Goal: Information Seeking & Learning: Find specific page/section

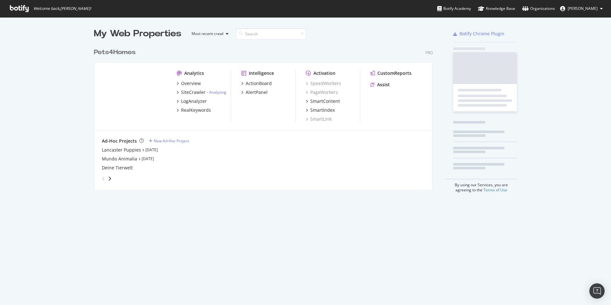
scroll to position [145, 339]
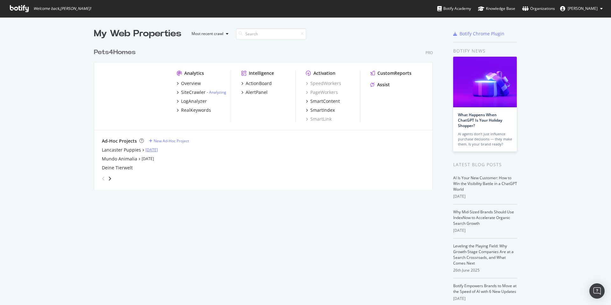
click at [158, 149] on link "[DATE]" at bounding box center [151, 149] width 12 height 5
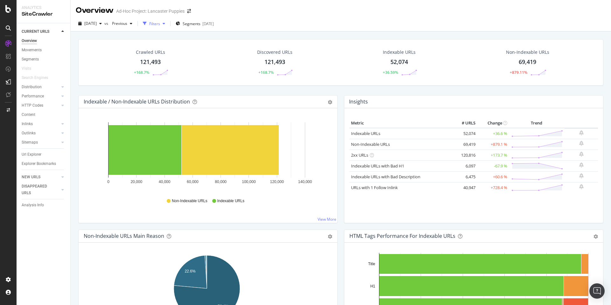
click at [160, 24] on div "Filters" at bounding box center [154, 23] width 11 height 5
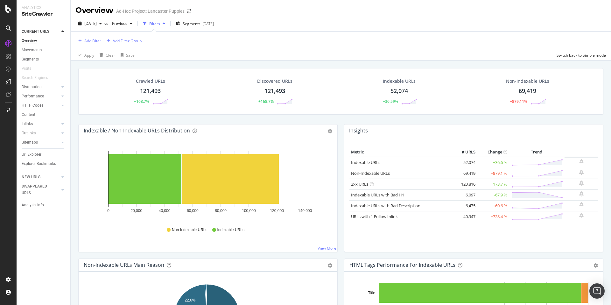
click at [94, 40] on div "Add Filter" at bounding box center [92, 40] width 17 height 5
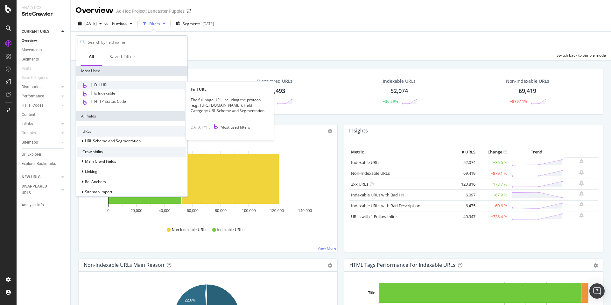
click at [99, 85] on span "Full URL" at bounding box center [101, 84] width 14 height 5
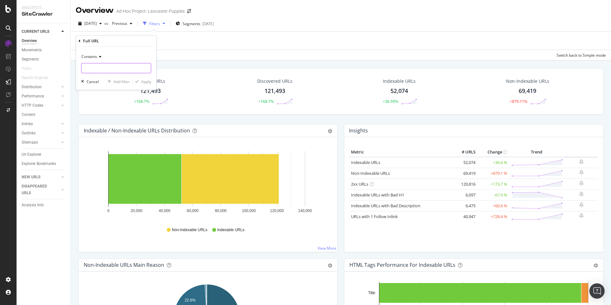
click at [96, 68] on input "text" at bounding box center [115, 68] width 69 height 10
paste input "/[GEOGRAPHIC_DATA]/[US_STATE]/[GEOGRAPHIC_DATA]/[GEOGRAPHIC_DATA]/"
type input "/[GEOGRAPHIC_DATA]/[US_STATE]/[GEOGRAPHIC_DATA]/[GEOGRAPHIC_DATA]/"
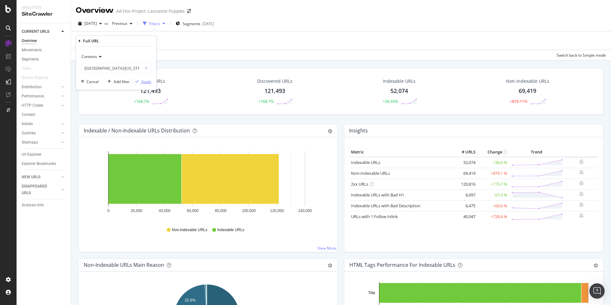
click at [147, 82] on div "Apply" at bounding box center [146, 81] width 10 height 5
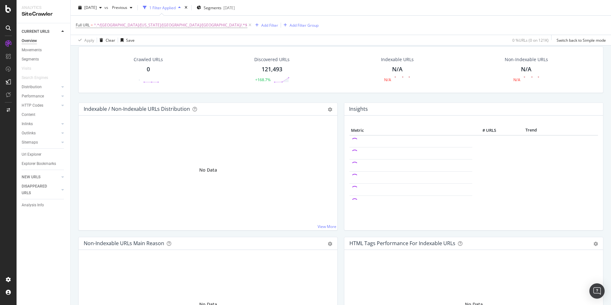
scroll to position [30, 0]
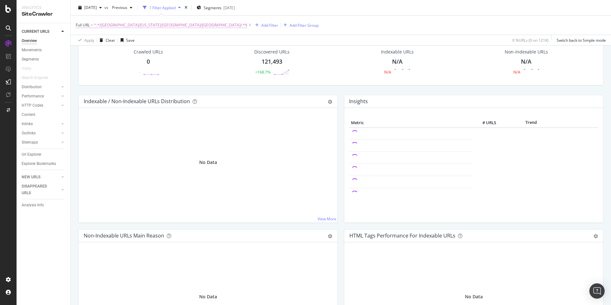
click at [173, 26] on span "^.*/[GEOGRAPHIC_DATA]/[US_STATE]/[GEOGRAPHIC_DATA]/[GEOGRAPHIC_DATA]/.*$" at bounding box center [170, 25] width 153 height 9
click at [117, 50] on input "/[GEOGRAPHIC_DATA]/[US_STATE]/[GEOGRAPHIC_DATA]/[GEOGRAPHIC_DATA]/" at bounding box center [111, 51] width 60 height 10
click at [114, 52] on input "/[GEOGRAPHIC_DATA]/[US_STATE]/[GEOGRAPHIC_DATA]/[GEOGRAPHIC_DATA]/" at bounding box center [111, 51] width 60 height 10
drag, startPoint x: 111, startPoint y: 52, endPoint x: 190, endPoint y: 52, distance: 78.9
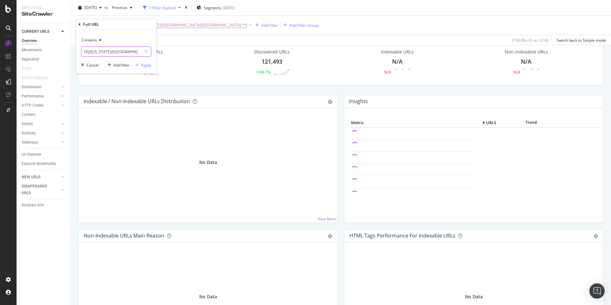
click at [190, 52] on body "Analytics SiteCrawler CURRENT URLS Overview Movements Segments Visits Search En…" at bounding box center [305, 152] width 611 height 305
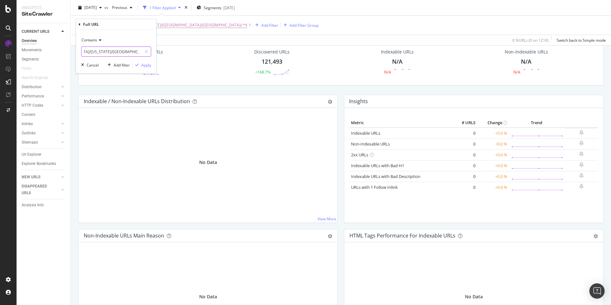
click at [122, 52] on input "/[GEOGRAPHIC_DATA]/[US_STATE]/[GEOGRAPHIC_DATA]/[GEOGRAPHIC_DATA]/" at bounding box center [111, 51] width 60 height 10
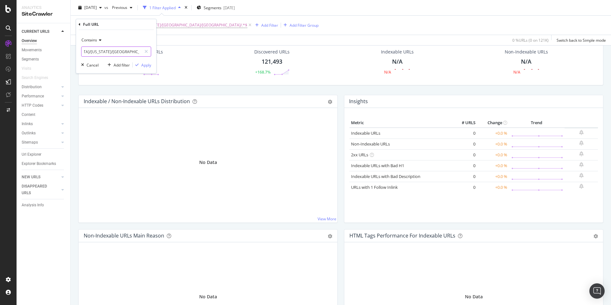
paste input "[GEOGRAPHIC_DATA]"
type input "[GEOGRAPHIC_DATA]"
click at [148, 66] on div "Apply" at bounding box center [146, 64] width 10 height 5
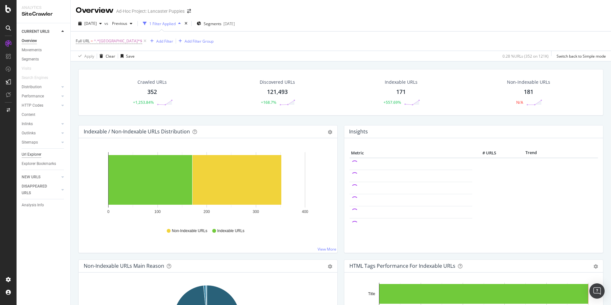
click at [38, 156] on div "Url Explorer" at bounding box center [32, 154] width 20 height 7
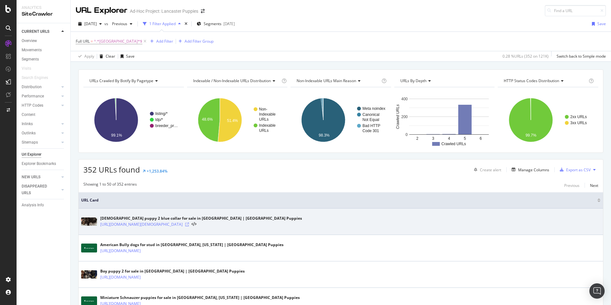
click at [189, 223] on icon at bounding box center [187, 224] width 4 height 4
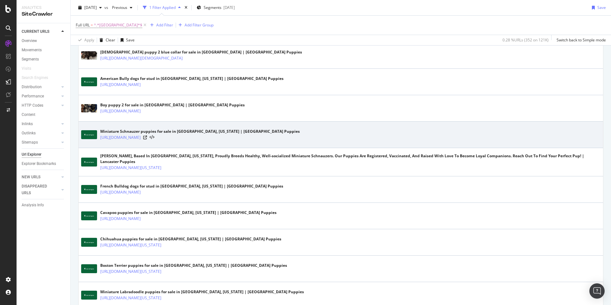
scroll to position [162, 0]
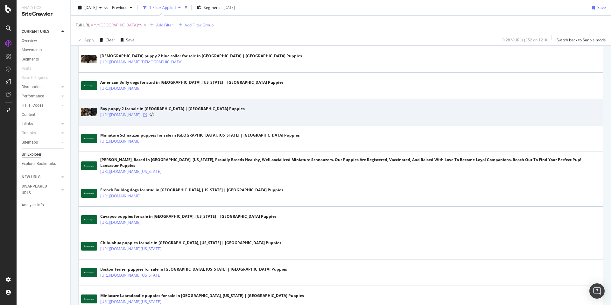
click at [147, 114] on icon at bounding box center [145, 115] width 4 height 4
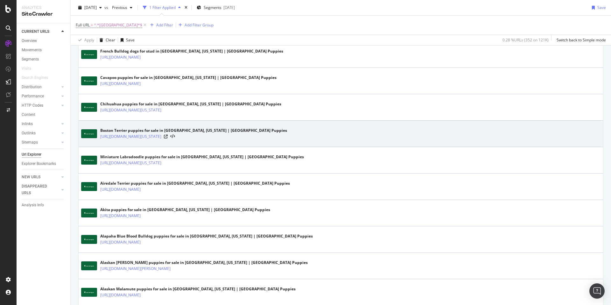
scroll to position [468, 0]
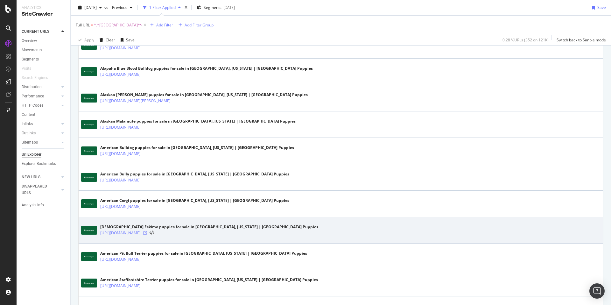
click at [147, 234] on icon at bounding box center [145, 233] width 4 height 4
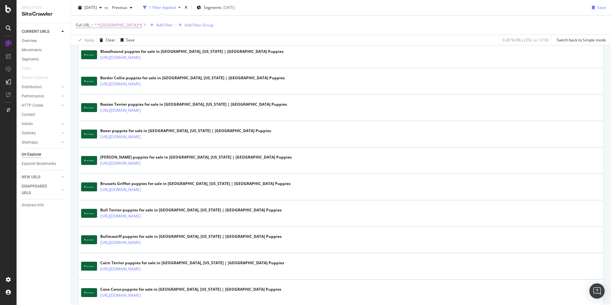
scroll to position [1263, 0]
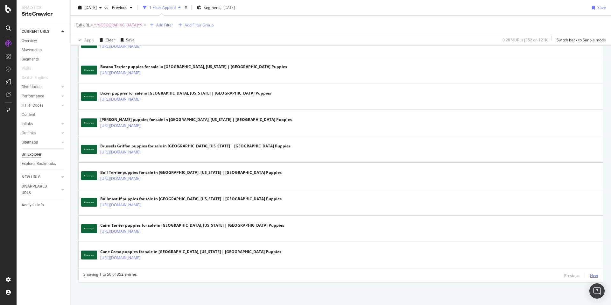
click at [590, 275] on div "Next" at bounding box center [594, 275] width 8 height 5
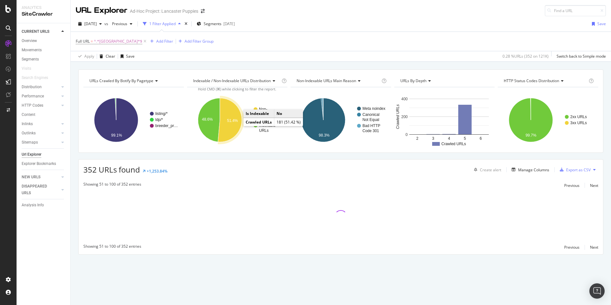
click at [235, 124] on icon "A chart." at bounding box center [230, 120] width 24 height 44
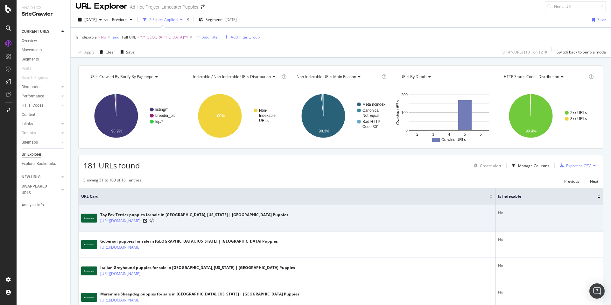
scroll to position [0, 0]
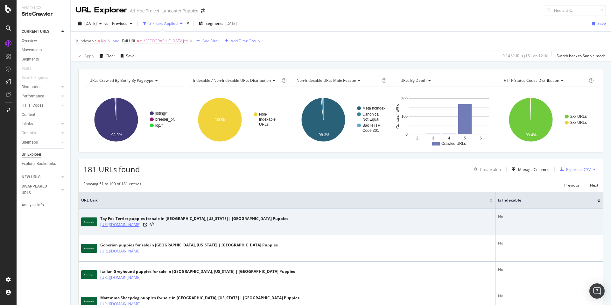
drag, startPoint x: 347, startPoint y: 225, endPoint x: 237, endPoint y: 226, distance: 110.4
click at [237, 226] on div "Toy Fox Terrier puppies for sale in [GEOGRAPHIC_DATA], [US_STATE] | [GEOGRAPHIC…" at bounding box center [286, 222] width 411 height 16
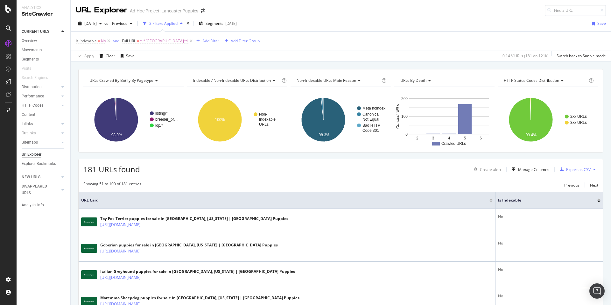
copy div "/north-[GEOGRAPHIC_DATA]/[GEOGRAPHIC_DATA]-county/[GEOGRAPHIC_DATA]/"
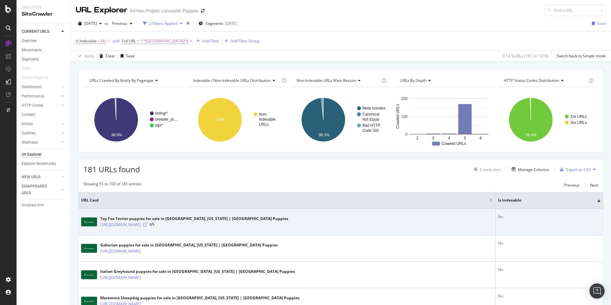
click at [147, 224] on icon at bounding box center [145, 225] width 4 height 4
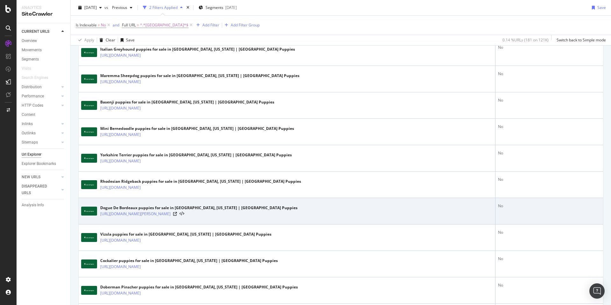
scroll to position [218, 0]
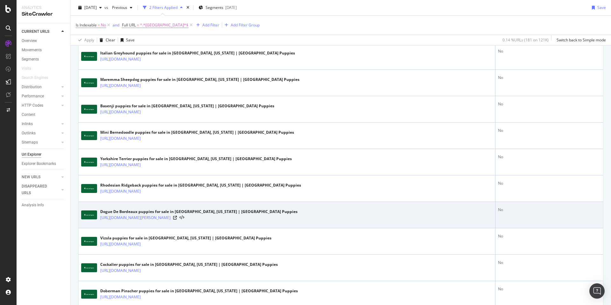
click at [193, 211] on div "Dogue De Bordeaux puppies for sale in [GEOGRAPHIC_DATA], [US_STATE] | [GEOGRAPH…" at bounding box center [198, 212] width 197 height 6
click at [202, 211] on div "Dogue De Bordeaux puppies for sale in [GEOGRAPHIC_DATA], [US_STATE] | [GEOGRAPH…" at bounding box center [198, 212] width 197 height 6
click at [177, 217] on icon at bounding box center [175, 218] width 4 height 4
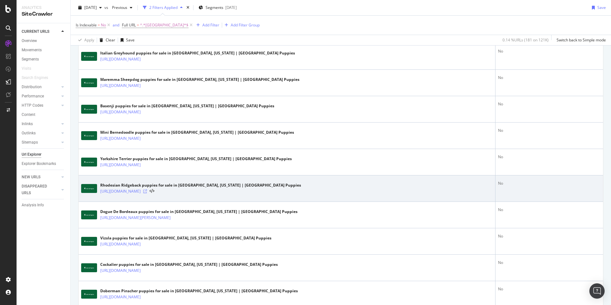
click at [147, 191] on icon at bounding box center [145, 191] width 4 height 4
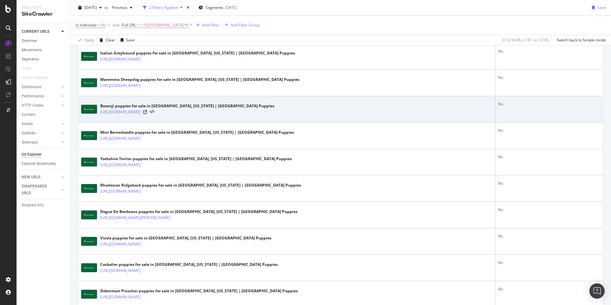
click at [386, 107] on div "Basenji puppies for sale in [GEOGRAPHIC_DATA], [US_STATE] | [GEOGRAPHIC_DATA] P…" at bounding box center [286, 109] width 411 height 16
